Goal: Task Accomplishment & Management: Manage account settings

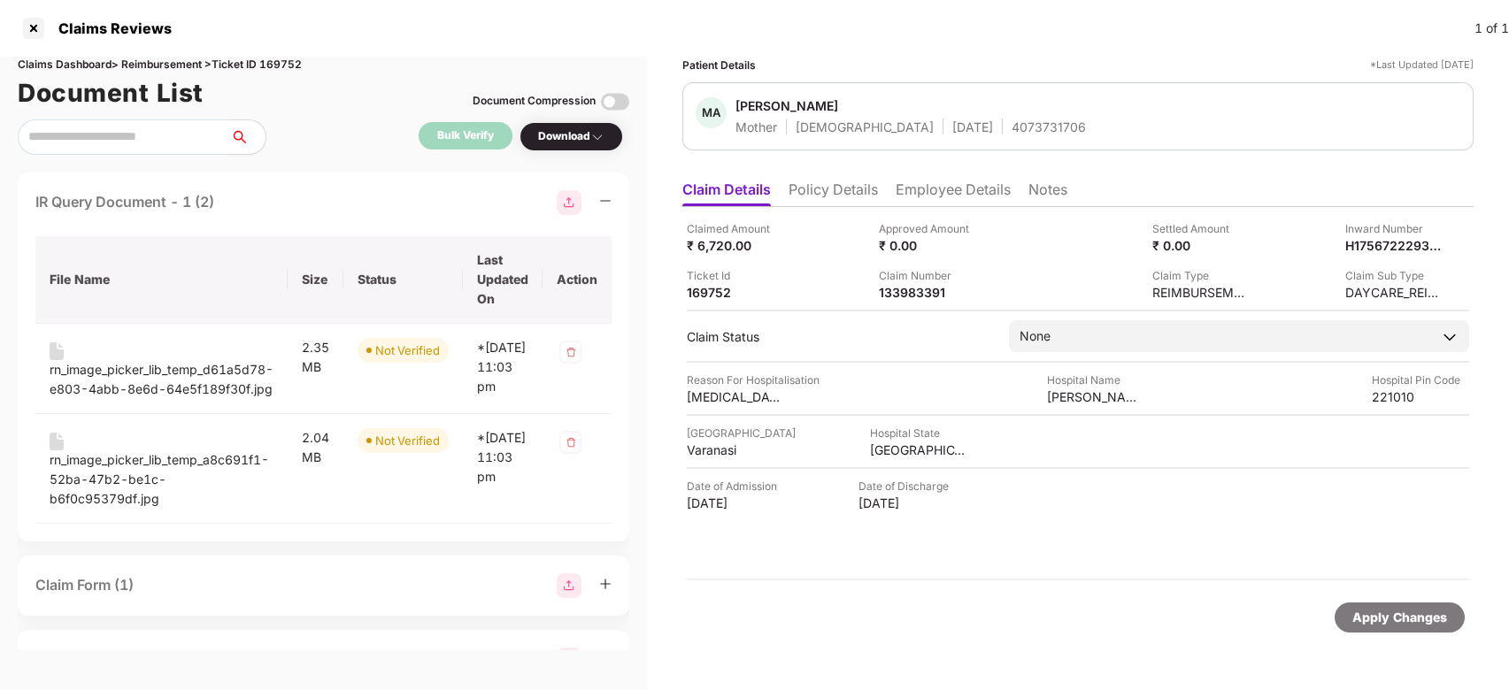
click at [1112, 135] on div "MA [PERSON_NAME] Mother [DEMOGRAPHIC_DATA] [DATE] 4073731706" at bounding box center [1078, 116] width 765 height 38
click at [706, 289] on div "169752" at bounding box center [735, 292] width 97 height 17
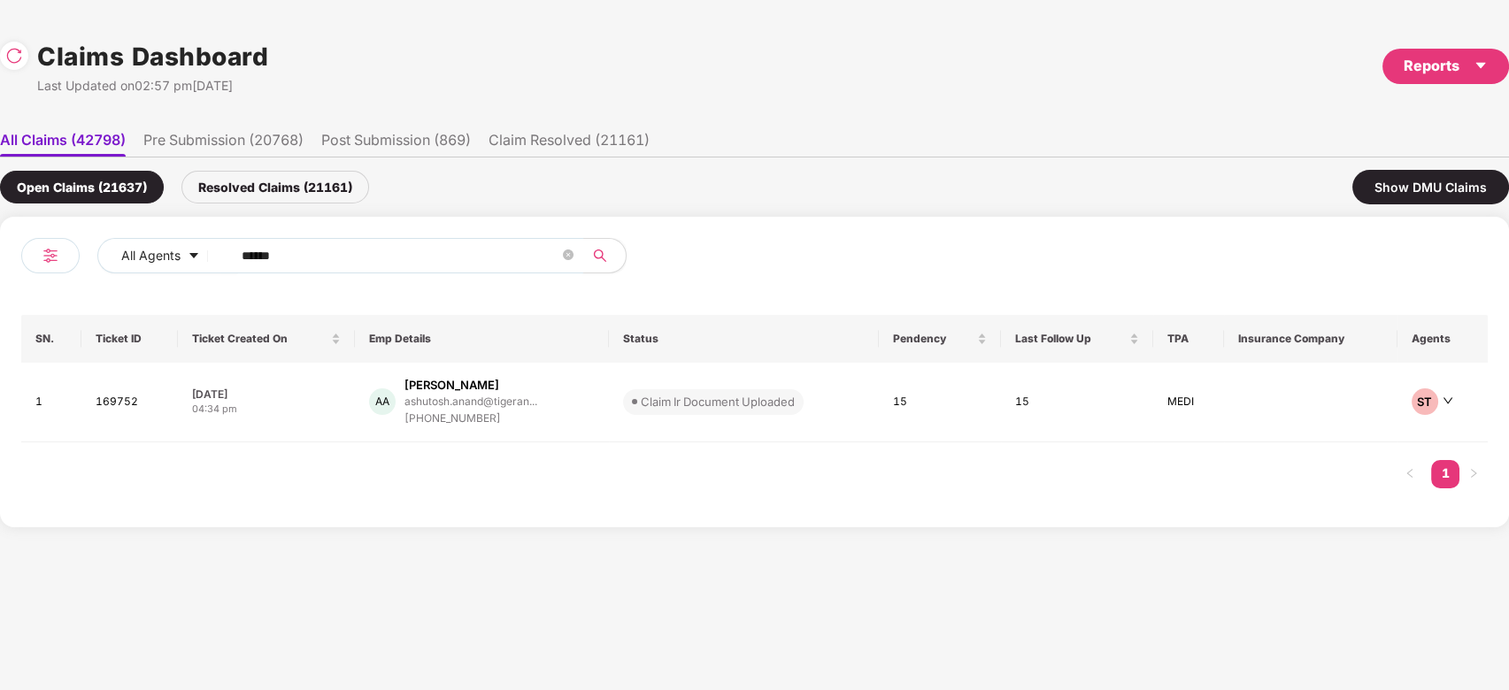
click at [458, 244] on input "******" at bounding box center [401, 256] width 318 height 27
click at [598, 394] on td "AA [PERSON_NAME]... [PHONE_NUMBER]" at bounding box center [482, 403] width 254 height 80
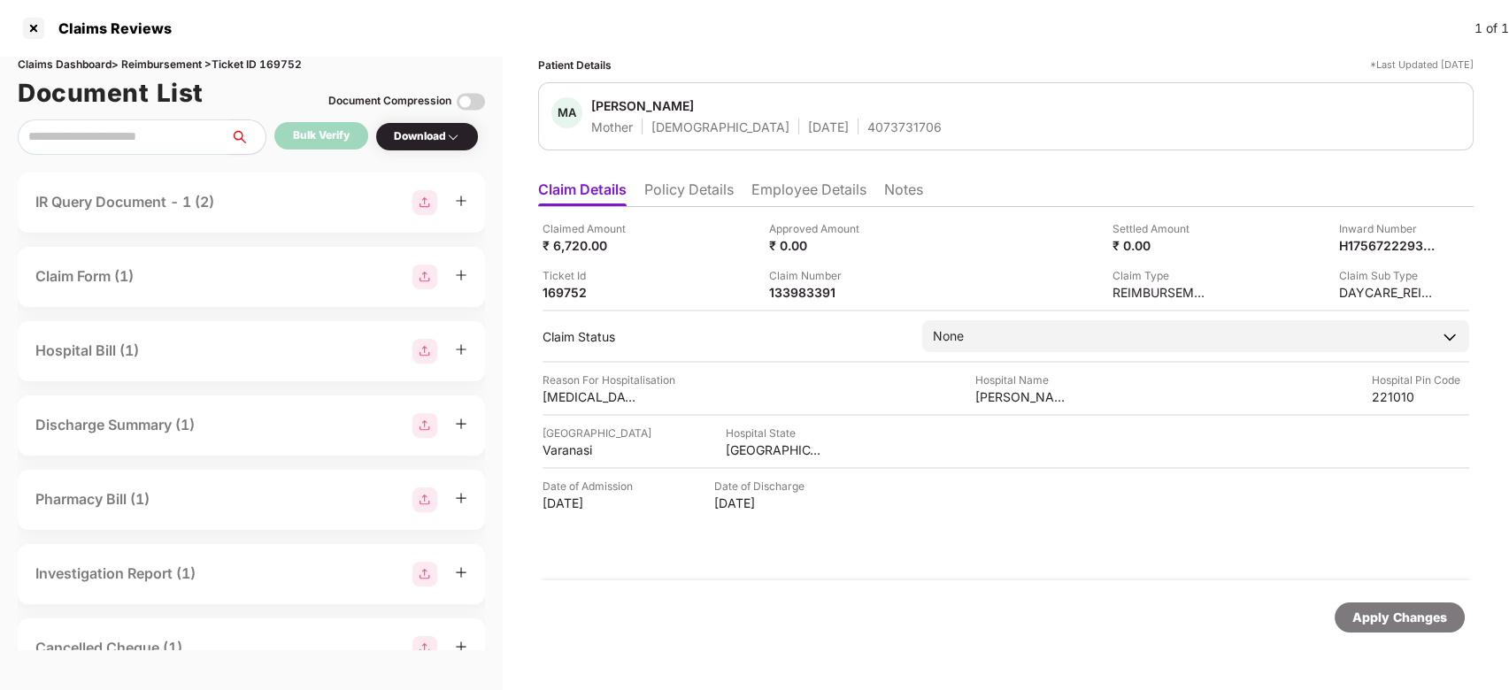
click at [182, 191] on div "IR Query Document - 1 (2)" at bounding box center [124, 202] width 179 height 22
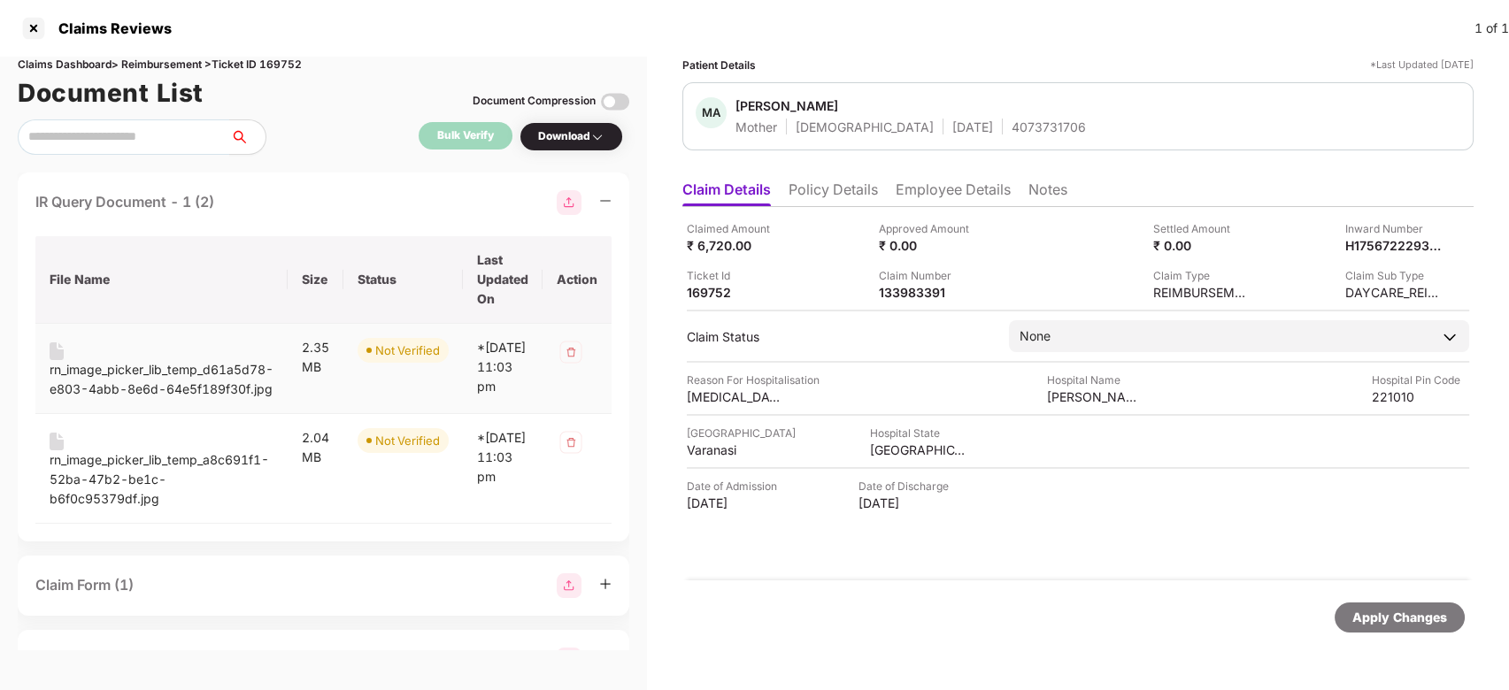
click at [220, 394] on div "rn_image_picker_lib_temp_d61a5d78-e803-4abb-8e6d-64e5f189f30f.jpg" at bounding box center [162, 379] width 224 height 39
click at [204, 482] on div "rn_image_picker_lib_temp_a8c691f1-52ba-47b2-be1c-b6f0c95379df.jpg" at bounding box center [162, 480] width 224 height 58
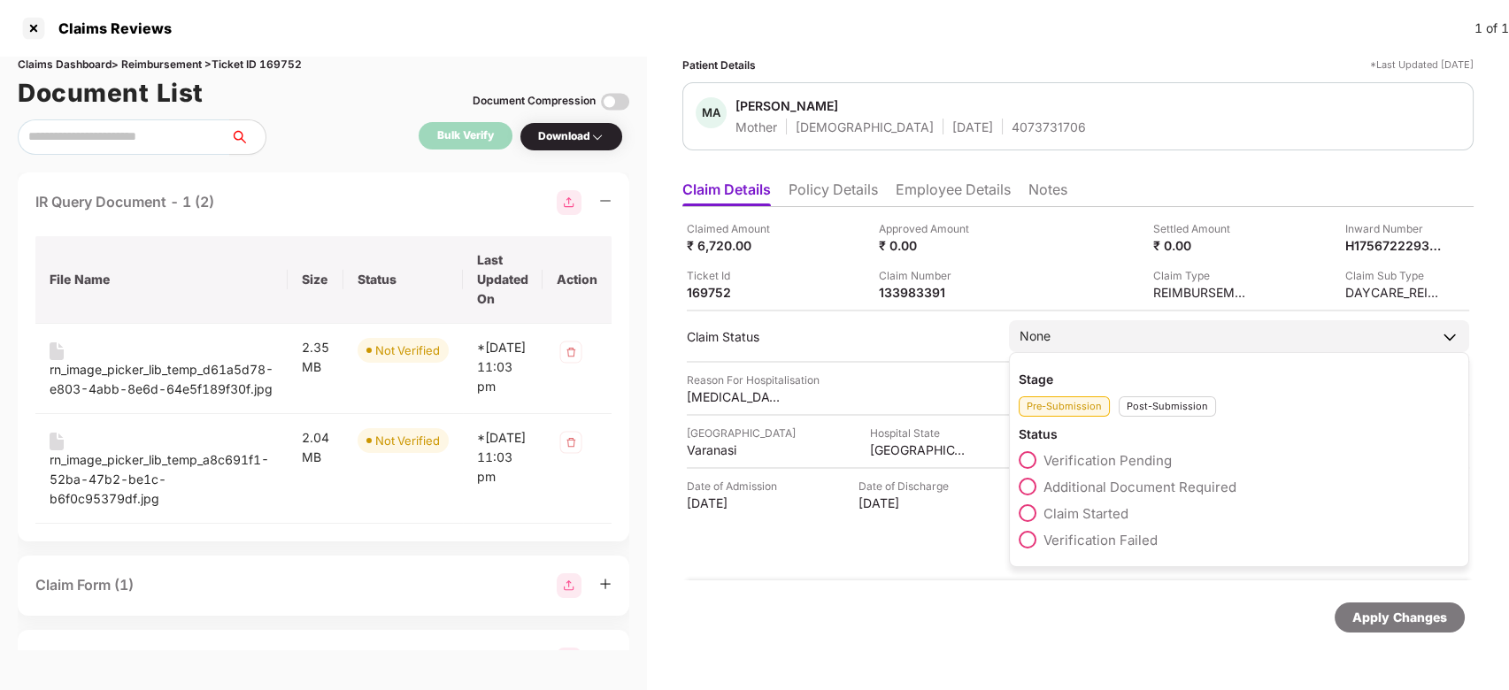
click at [1165, 415] on div "Post-Submission" at bounding box center [1167, 407] width 97 height 20
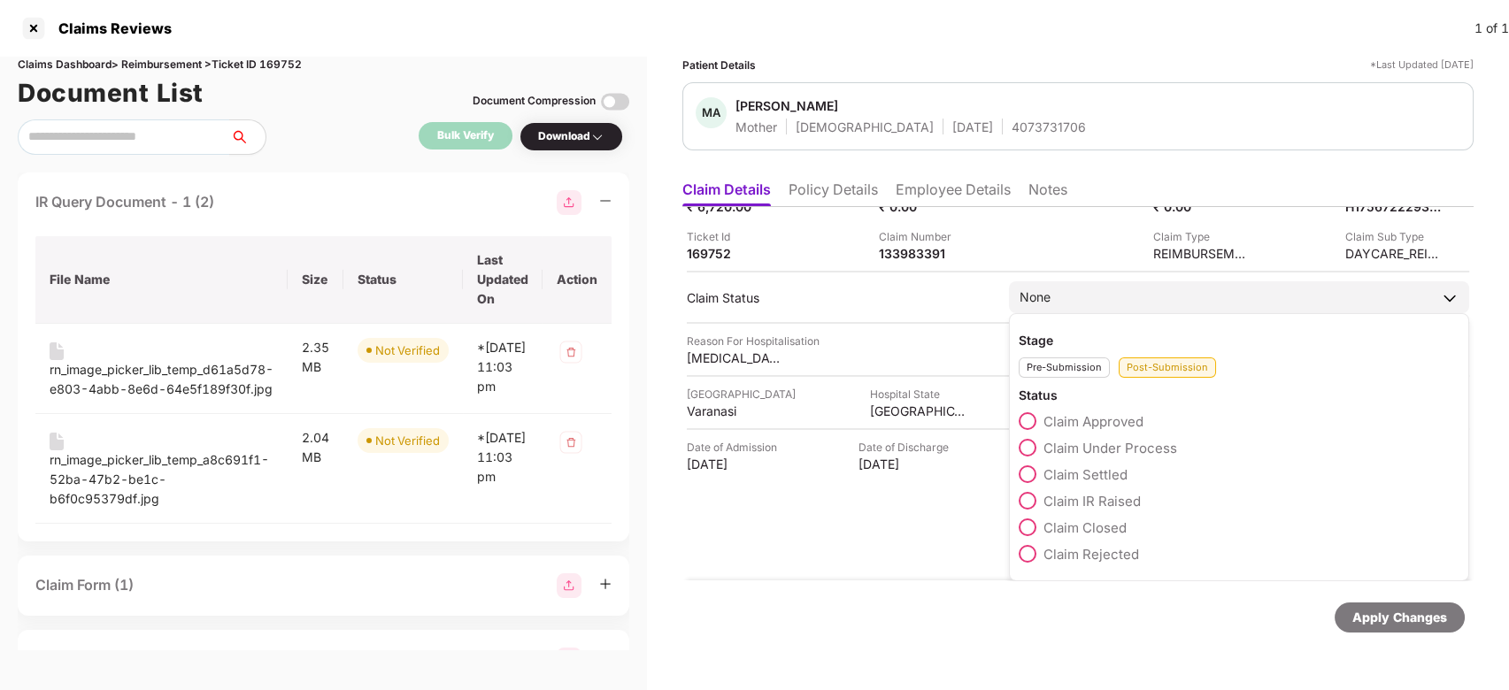
click at [1111, 498] on span "Claim IR Raised" at bounding box center [1092, 501] width 97 height 17
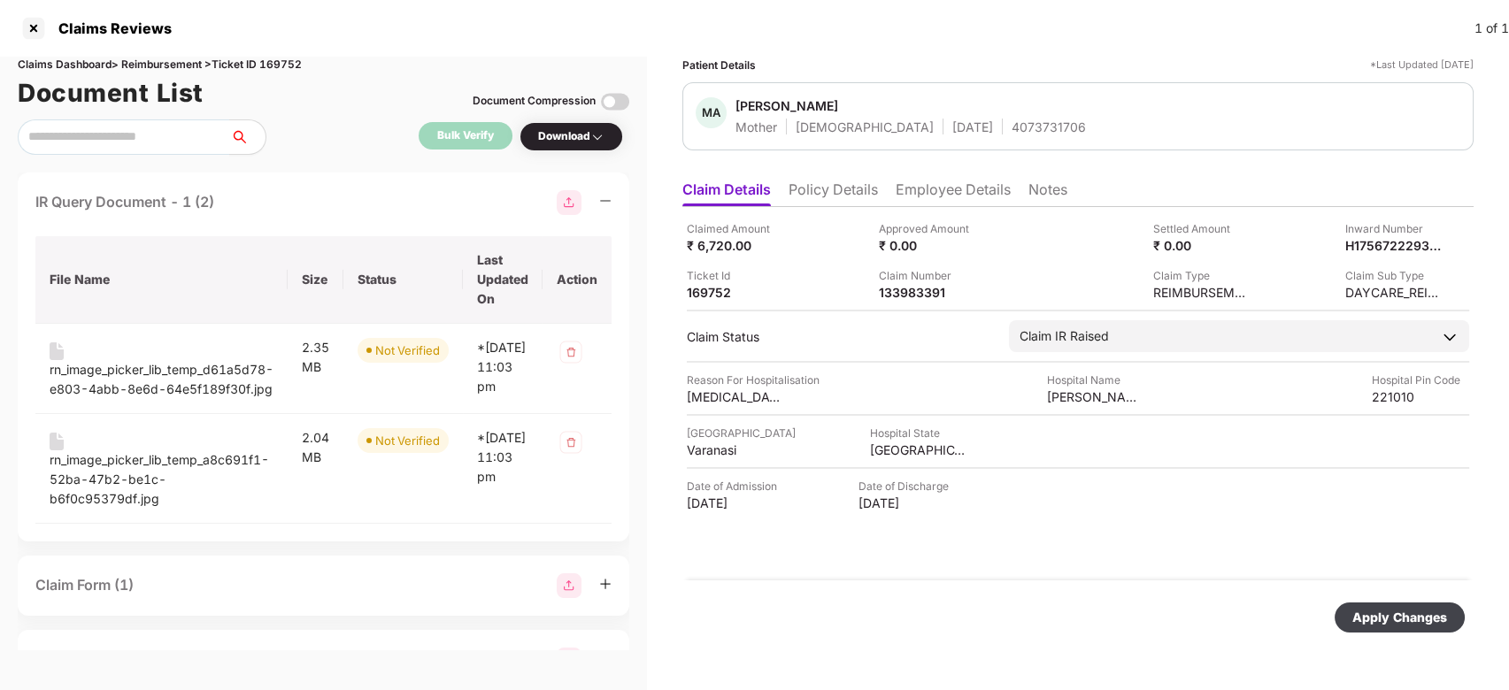
scroll to position [0, 0]
click at [1409, 623] on div "Apply Changes" at bounding box center [1400, 617] width 95 height 19
